Goal: Information Seeking & Learning: Check status

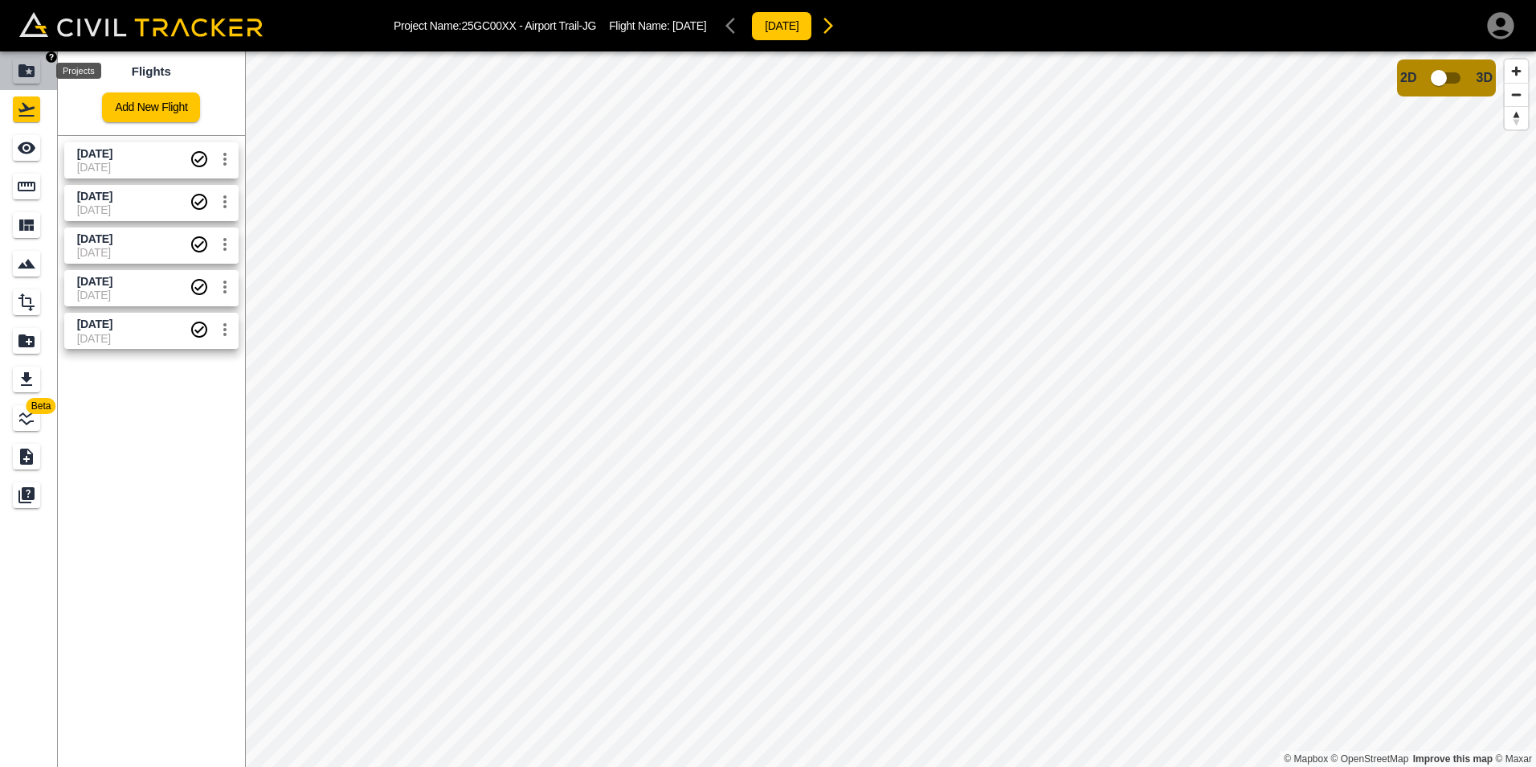
click at [27, 73] on icon "Projects" at bounding box center [26, 70] width 19 height 19
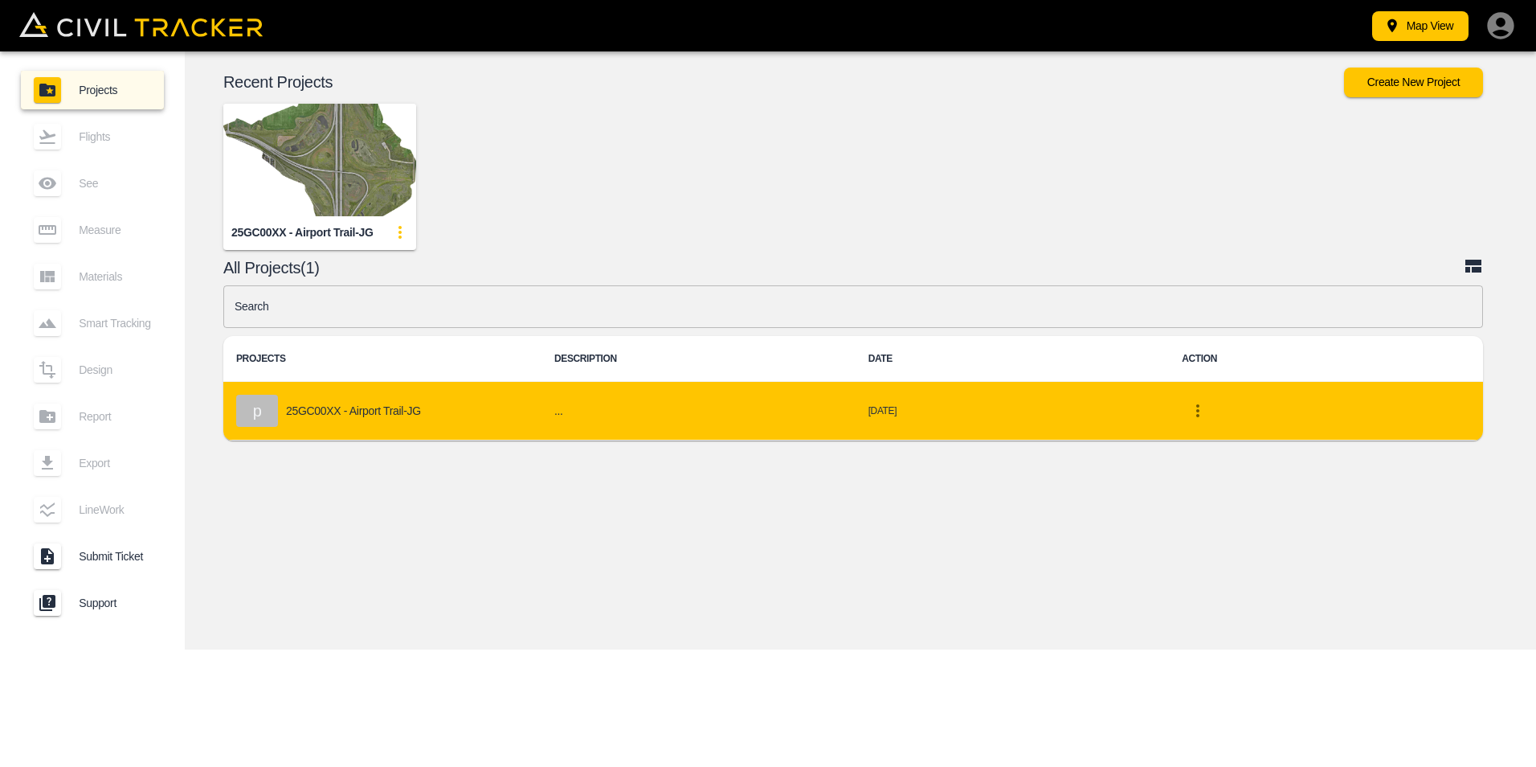
click at [359, 405] on p "25GC00XX - Airport Trail-JG" at bounding box center [353, 410] width 135 height 13
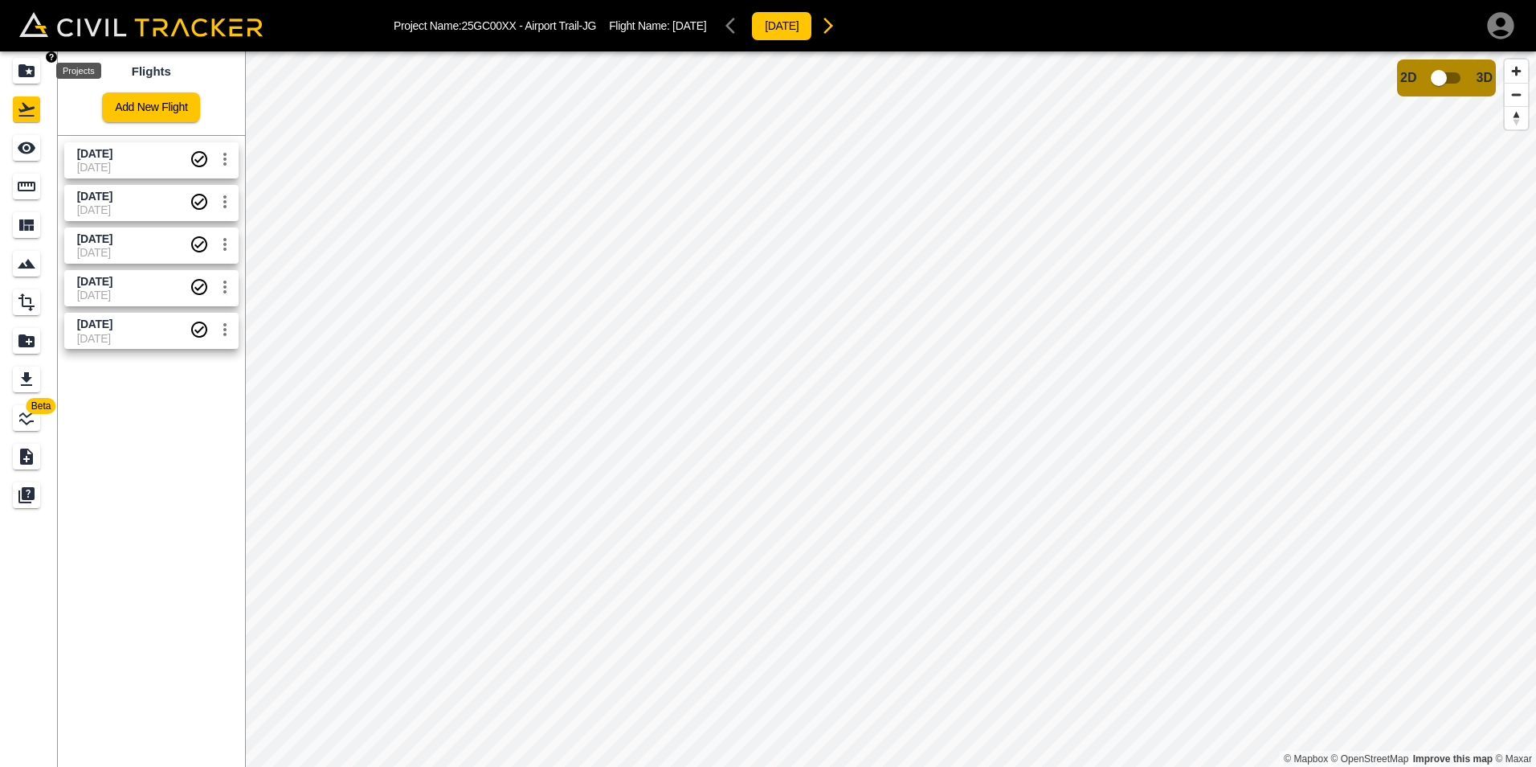
click at [18, 69] on icon "Projects" at bounding box center [26, 70] width 19 height 19
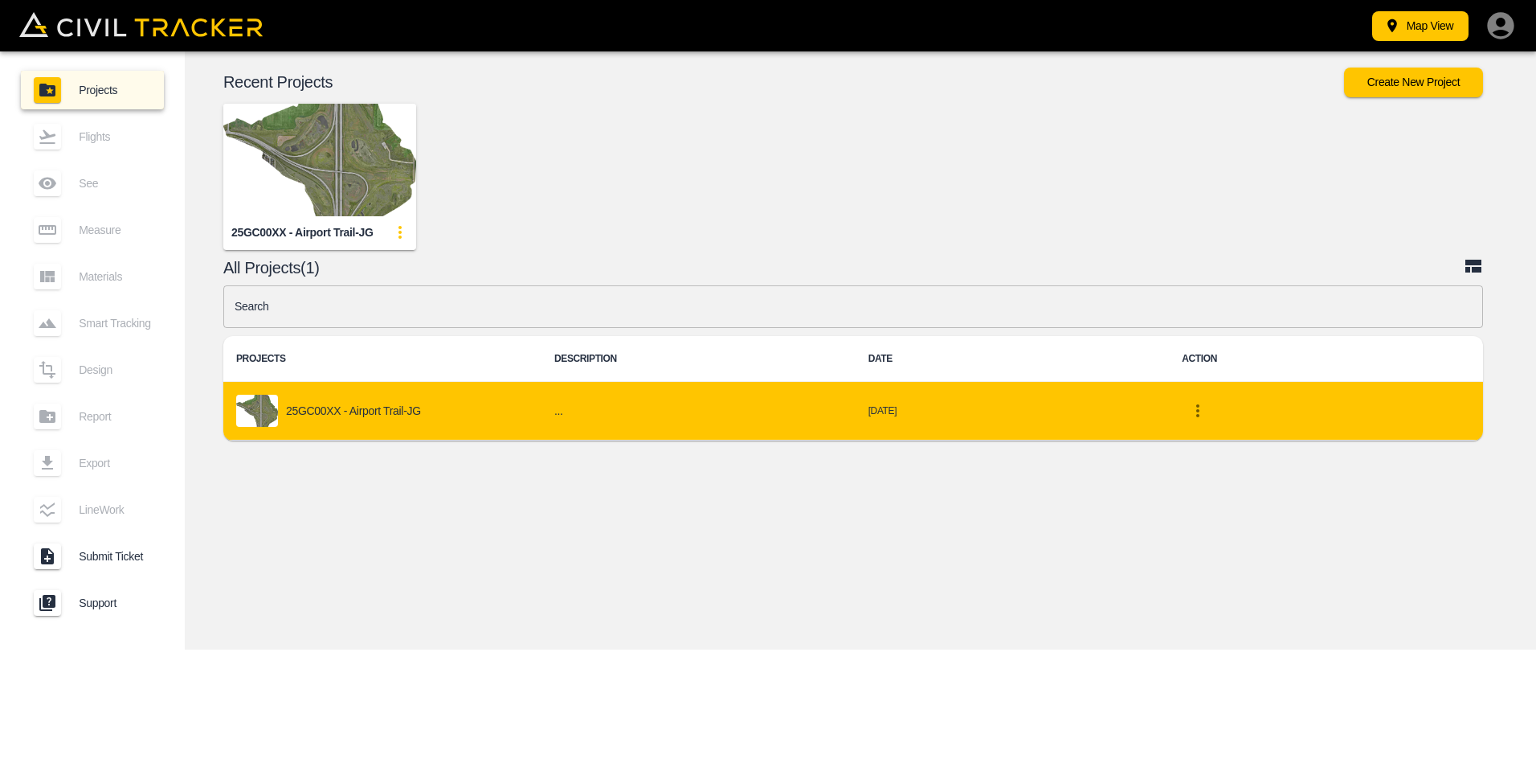
click at [407, 414] on p "25GC00XX - Airport Trail-JG" at bounding box center [353, 410] width 135 height 13
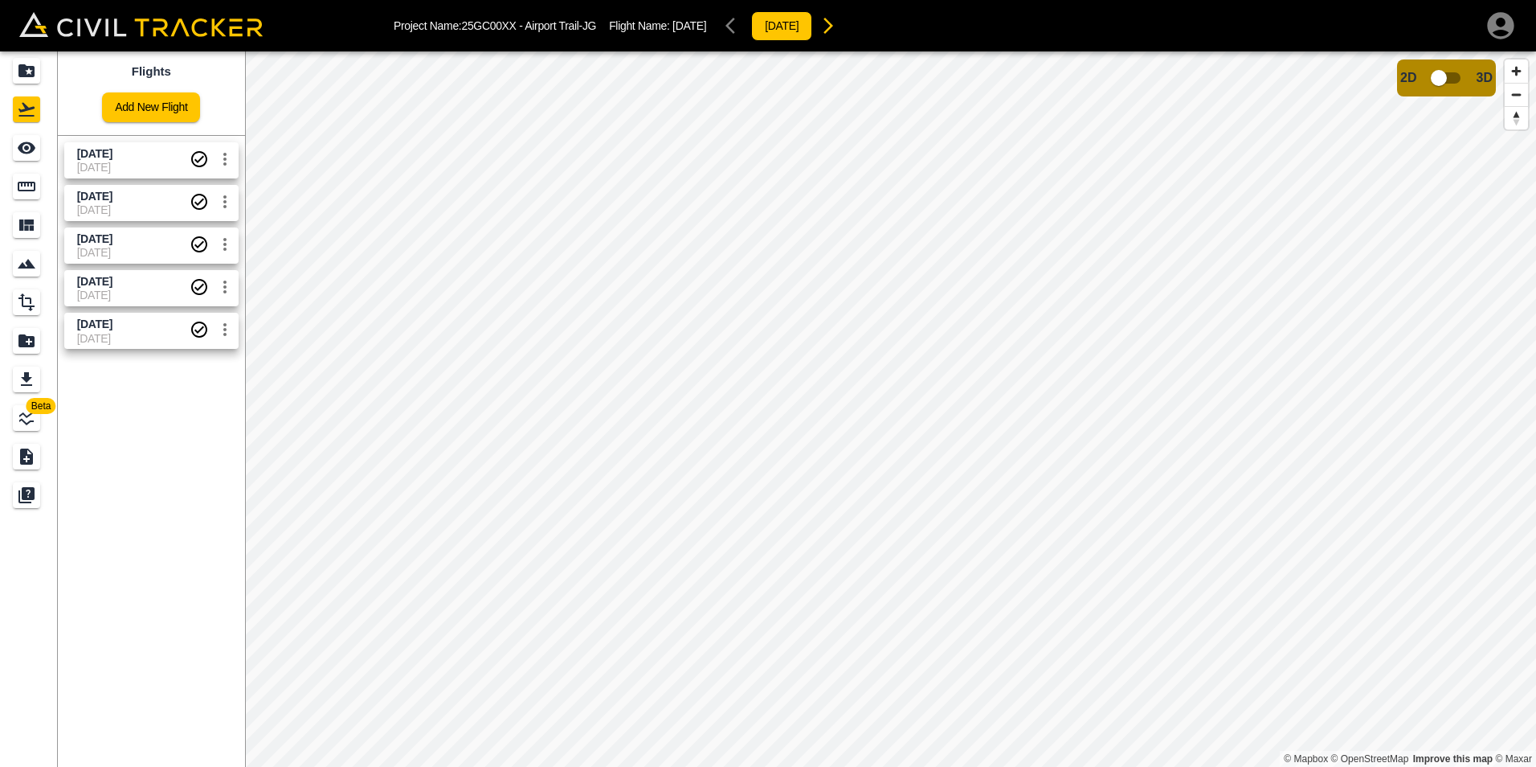
click at [117, 162] on span "[DATE]" at bounding box center [133, 167] width 112 height 13
click at [1496, 23] on icon "button" at bounding box center [1500, 25] width 27 height 27
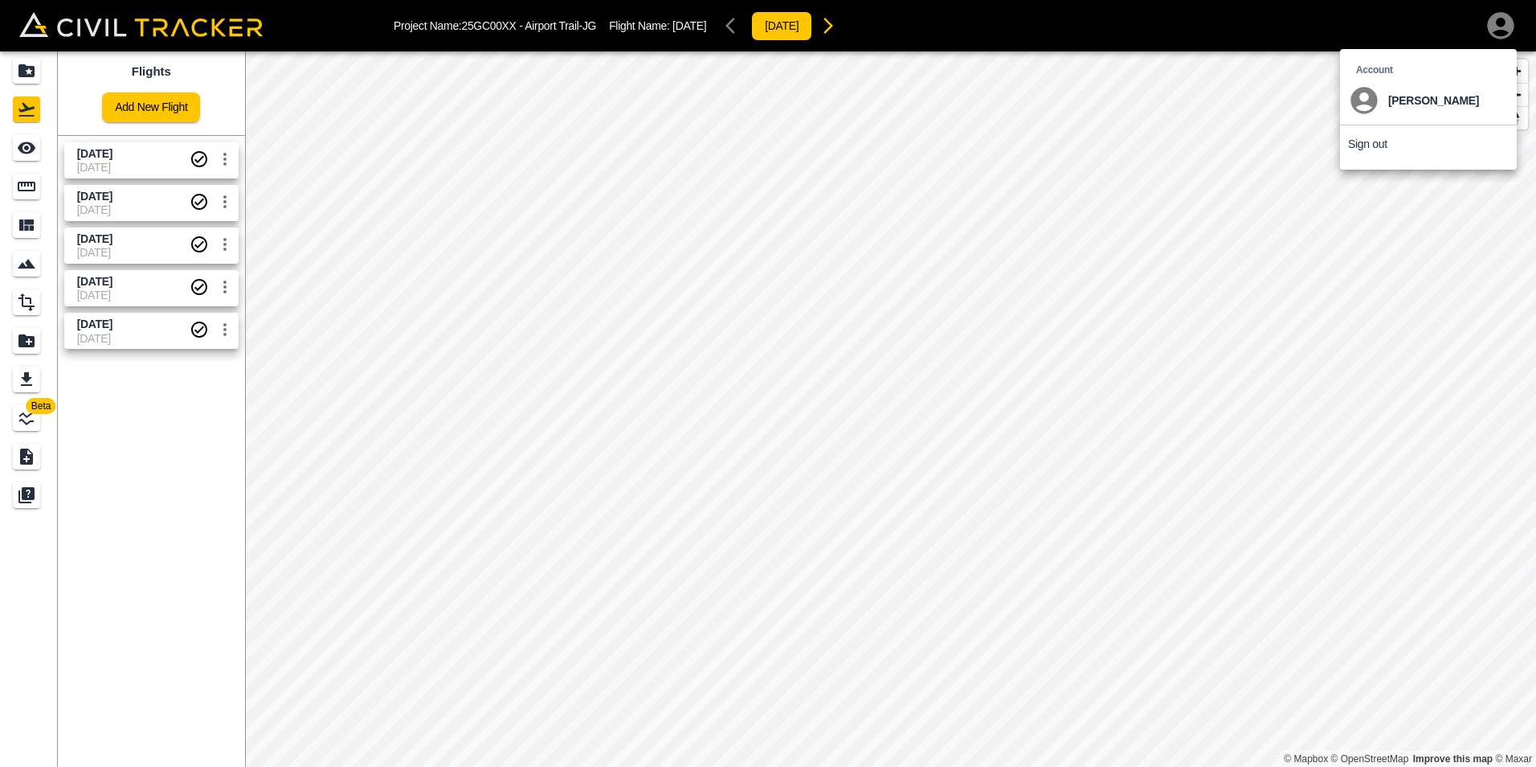
click at [1378, 149] on p "Sign out" at bounding box center [1367, 143] width 39 height 13
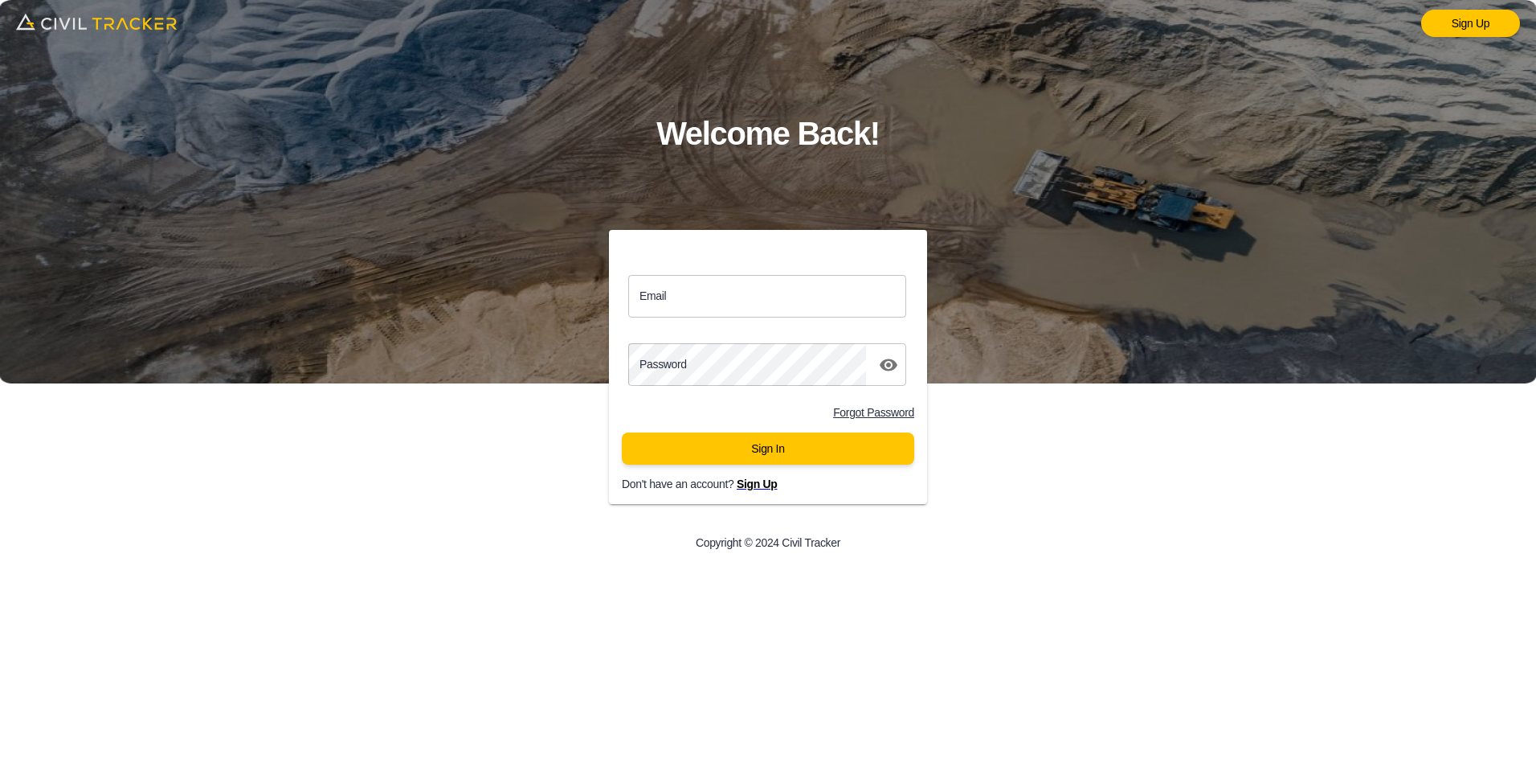
click at [686, 301] on input "Email" at bounding box center [767, 296] width 278 height 43
type input "justin.grenier@graham.ca"
click button "Sign In" at bounding box center [768, 448] width 292 height 32
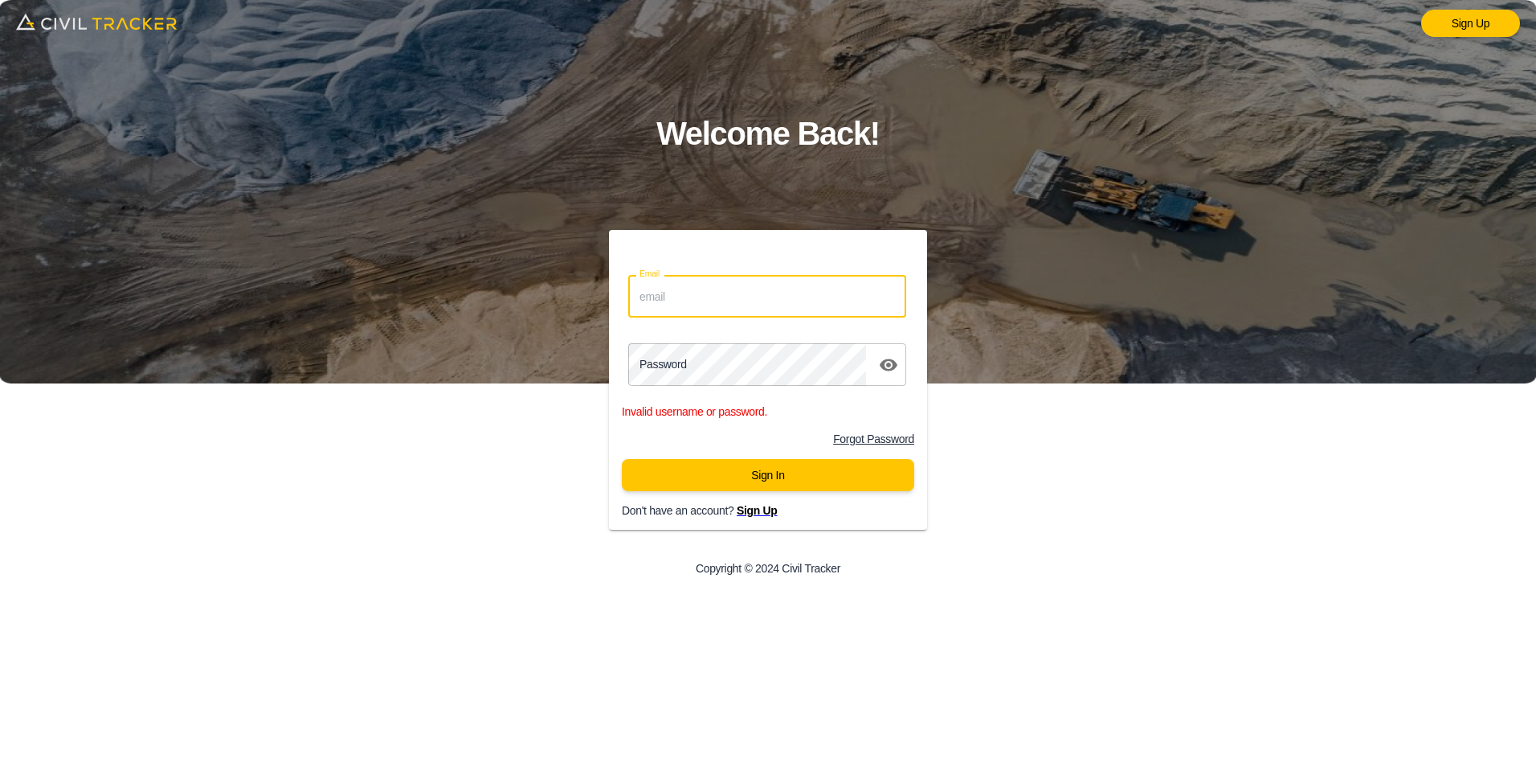
click at [699, 308] on input "Email" at bounding box center [767, 296] width 278 height 43
type input "justin.grenier@graham.ca"
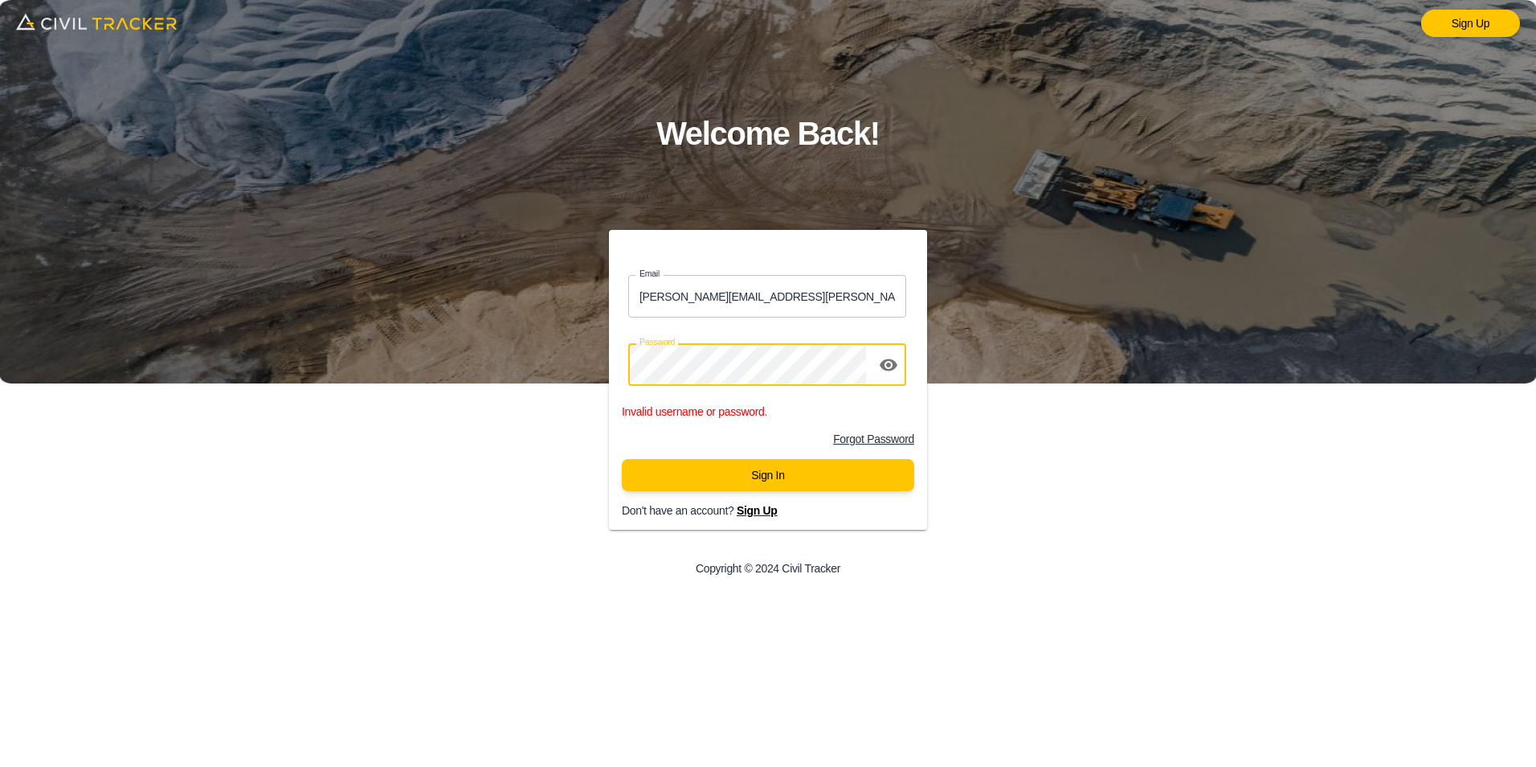
click button "Sign In" at bounding box center [768, 475] width 292 height 32
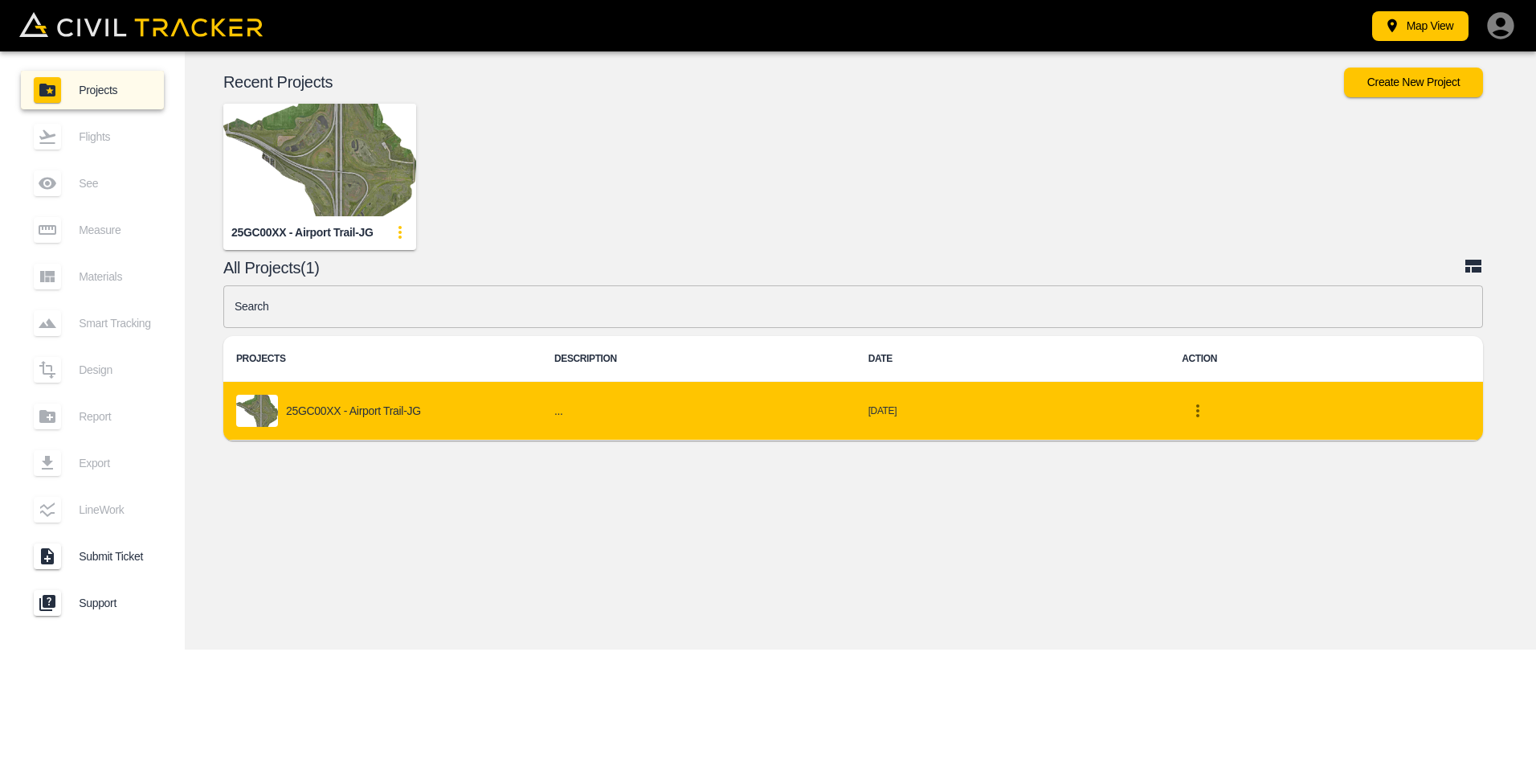
click at [385, 415] on p "25GC00XX - Airport Trail-JG" at bounding box center [353, 410] width 135 height 13
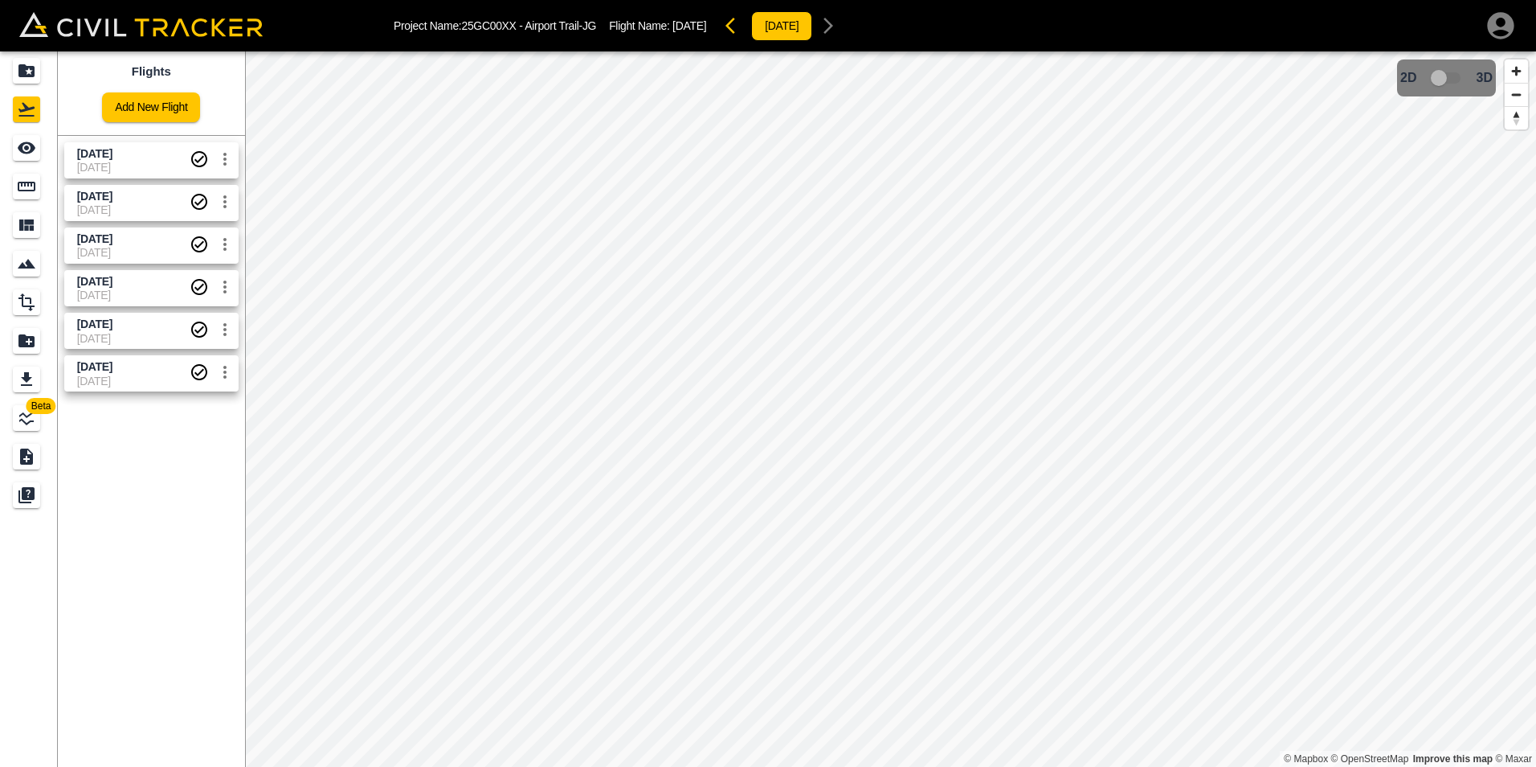
click at [107, 144] on link "[DATE] [DATE]" at bounding box center [151, 160] width 174 height 36
click at [974, 766] on html "Project Name: 25GC00XX - Airport Trail-JG Flight Name: [DATE] [DATE] Beta Fligh…" at bounding box center [768, 383] width 1536 height 767
click at [522, 766] on html "Project Name: 25GC00XX - Airport Trail-JG Flight Name: [DATE] [DATE] Beta Fligh…" at bounding box center [768, 383] width 1536 height 767
